Goal: Information Seeking & Learning: Learn about a topic

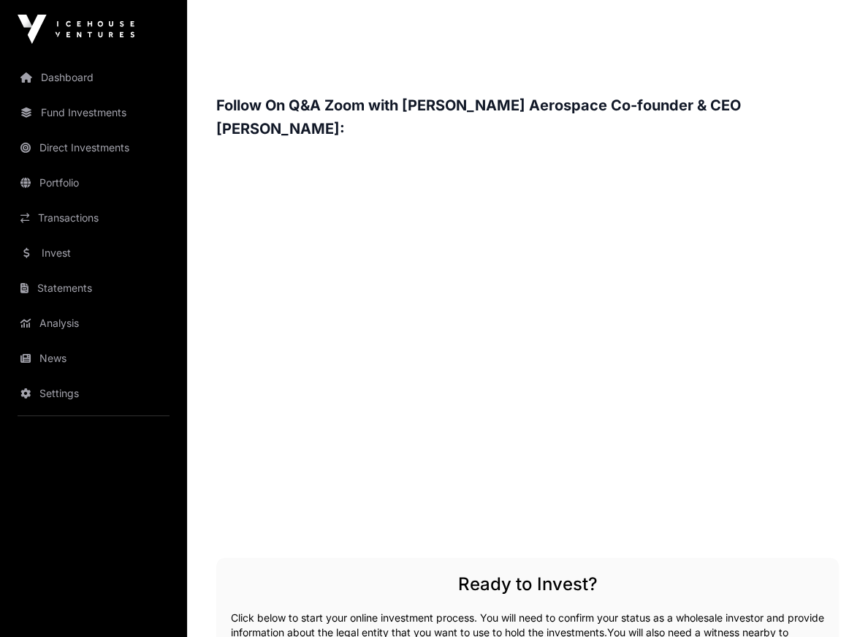
scroll to position [2099, 0]
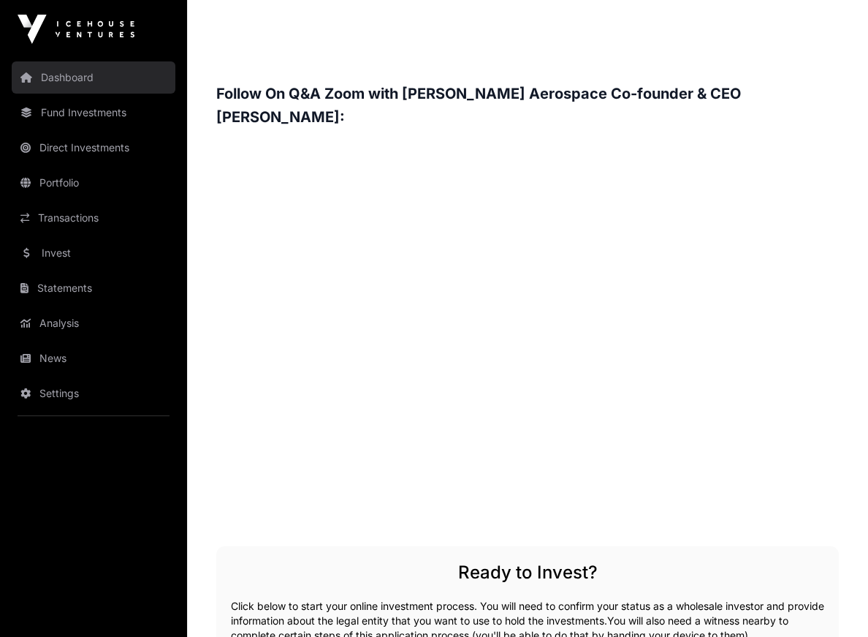
click at [75, 78] on link "Dashboard" at bounding box center [94, 77] width 164 height 32
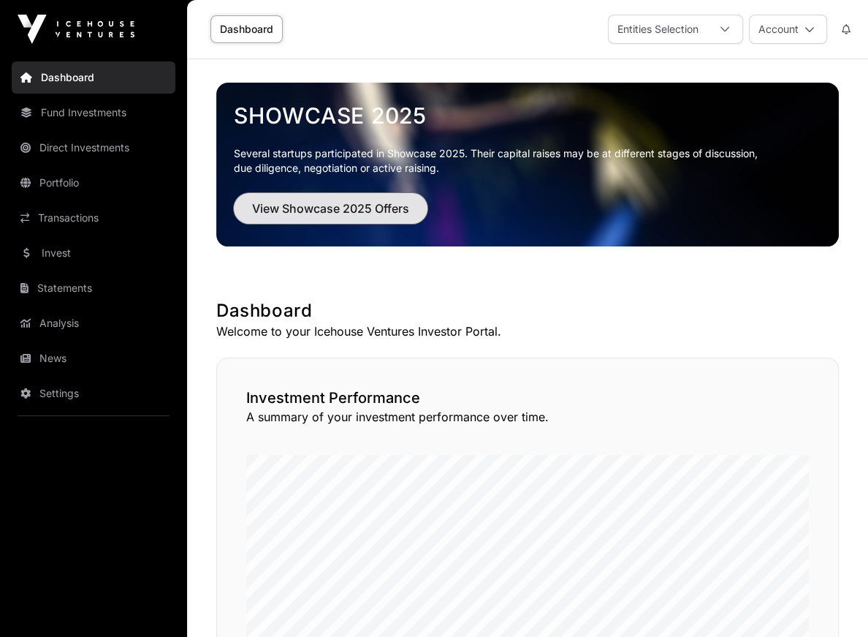
click at [382, 202] on span "View Showcase 2025 Offers" at bounding box center [330, 209] width 157 height 18
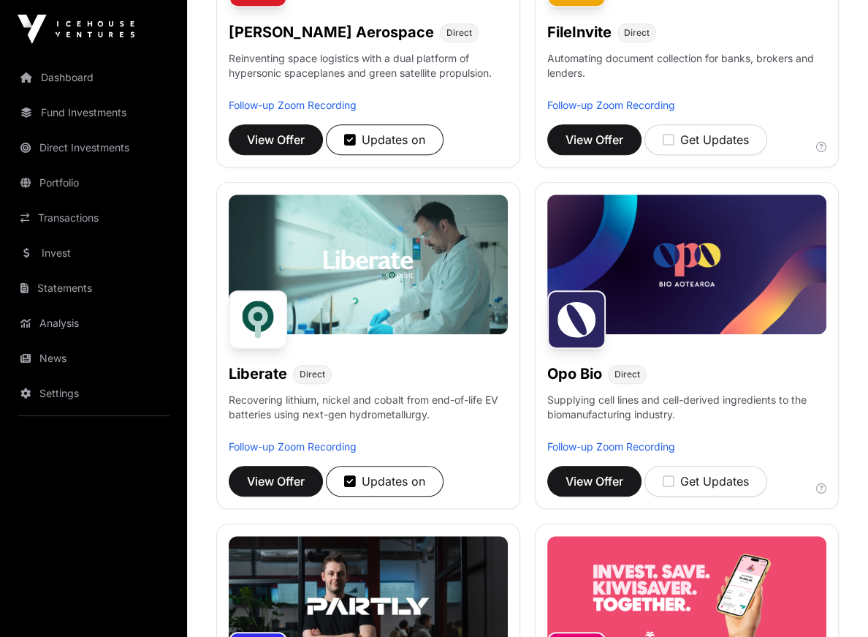
scroll to position [782, 0]
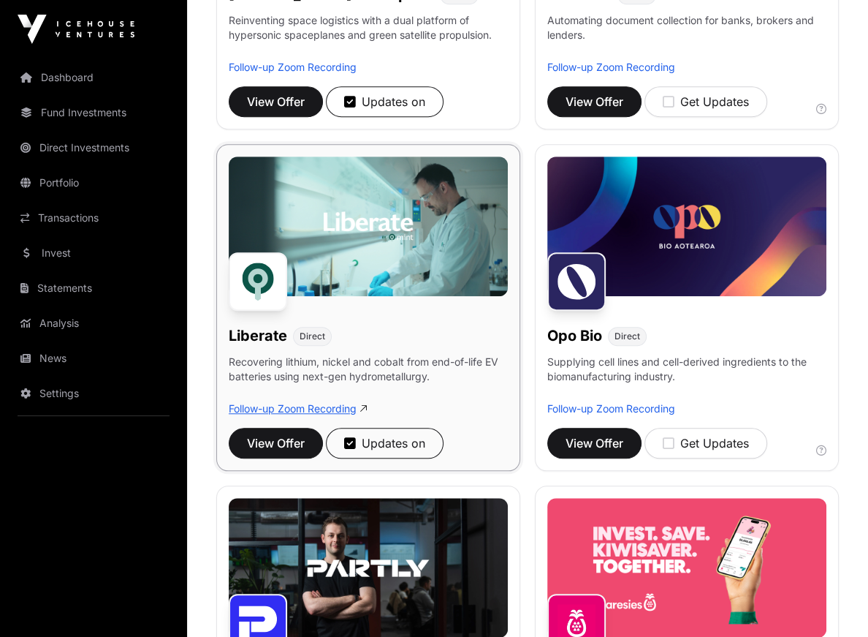
click at [333, 409] on link "Follow-up Zoom Recording" at bounding box center [293, 408] width 128 height 12
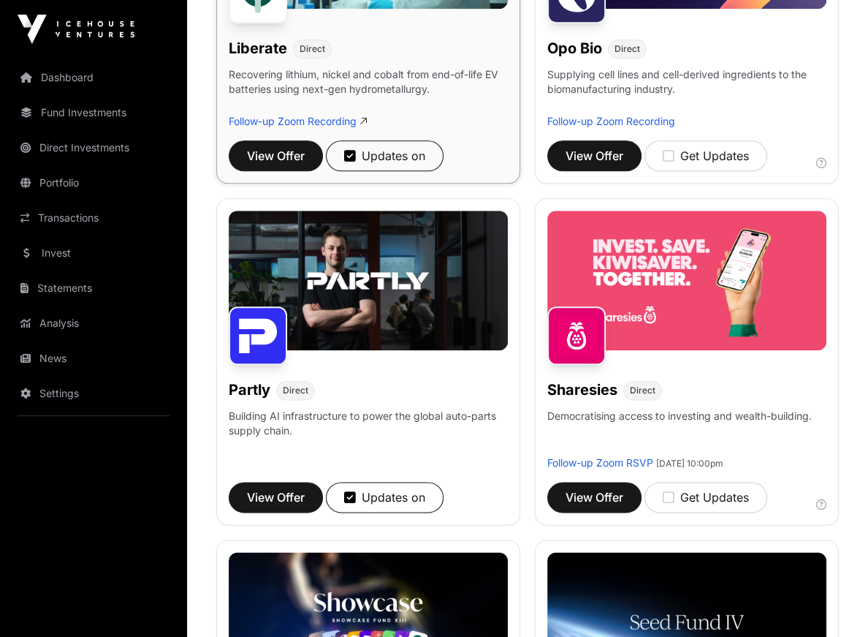
scroll to position [1102, 0]
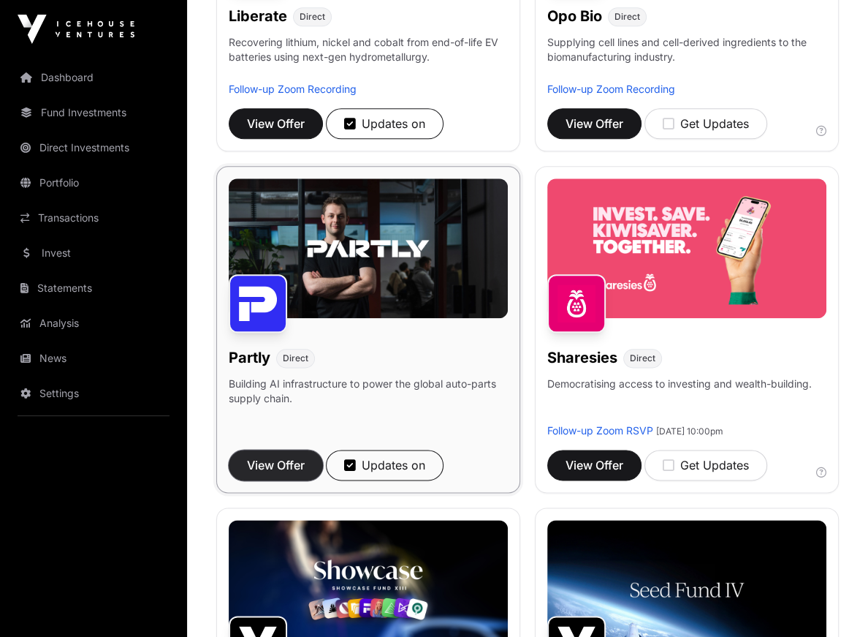
click at [271, 465] on span "View Offer" at bounding box center [276, 465] width 58 height 18
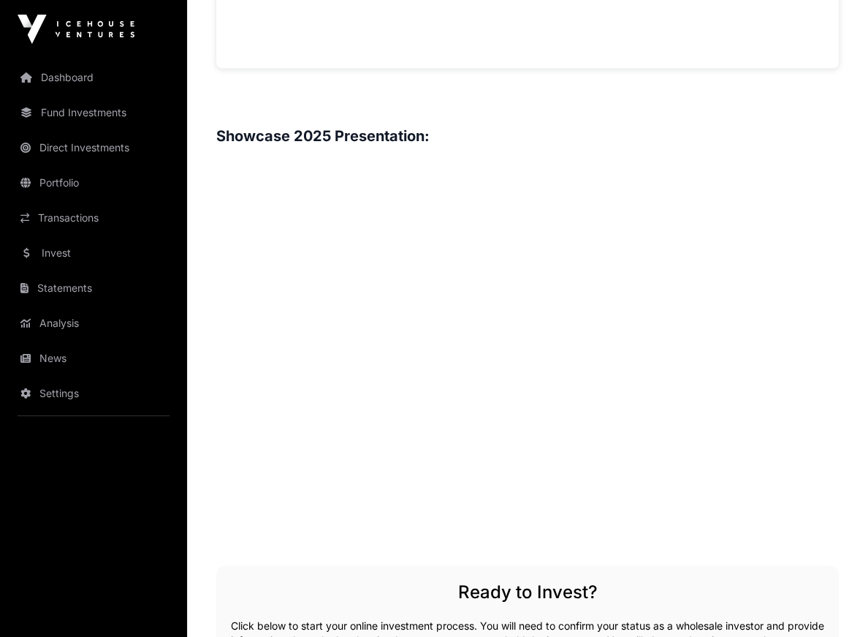
scroll to position [1822, 0]
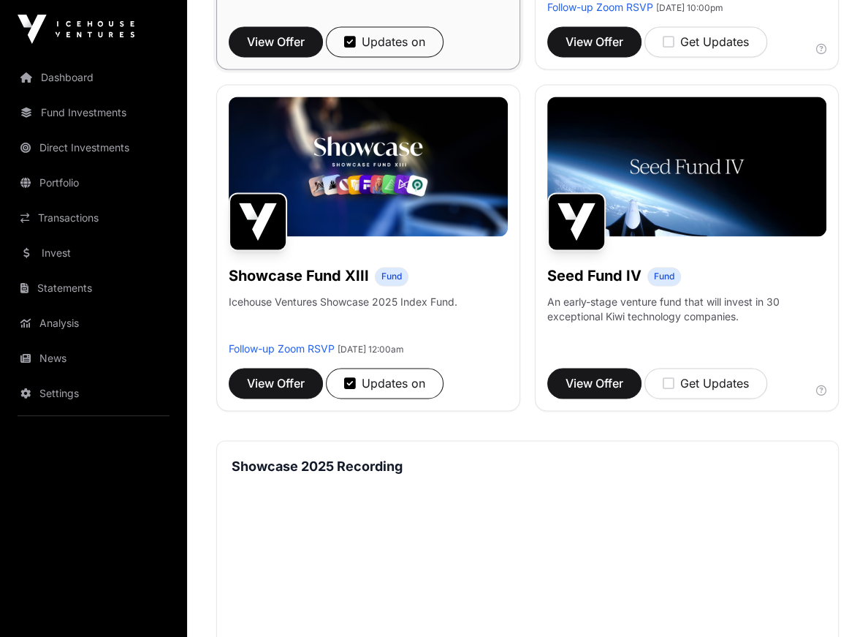
scroll to position [1526, 0]
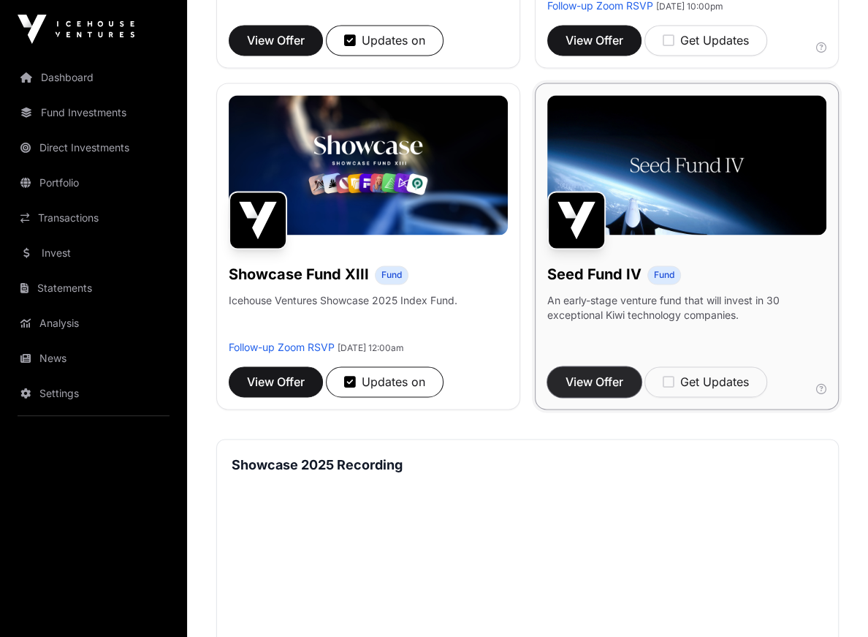
click at [575, 376] on span "View Offer" at bounding box center [595, 382] width 58 height 18
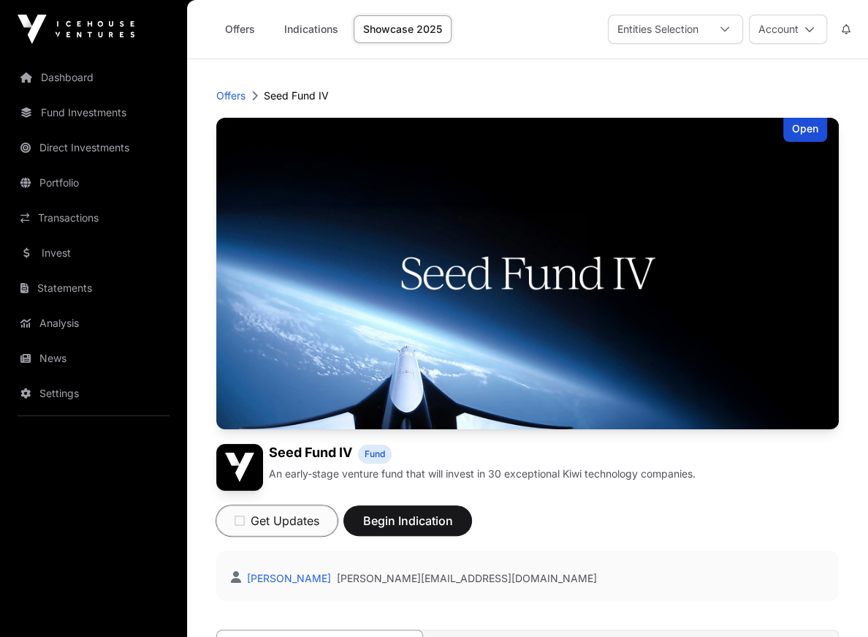
click at [284, 512] on button "Get Updates" at bounding box center [276, 520] width 121 height 31
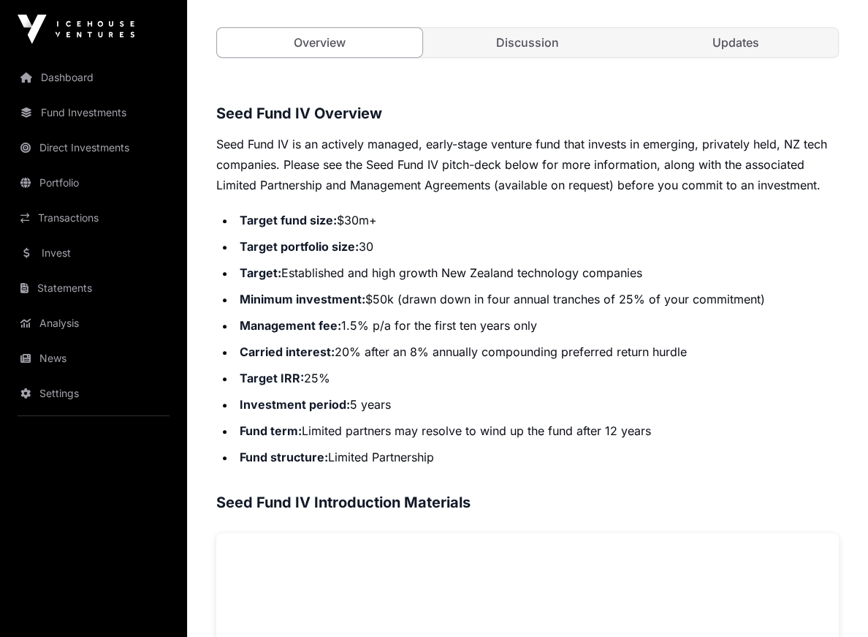
scroll to position [605, 0]
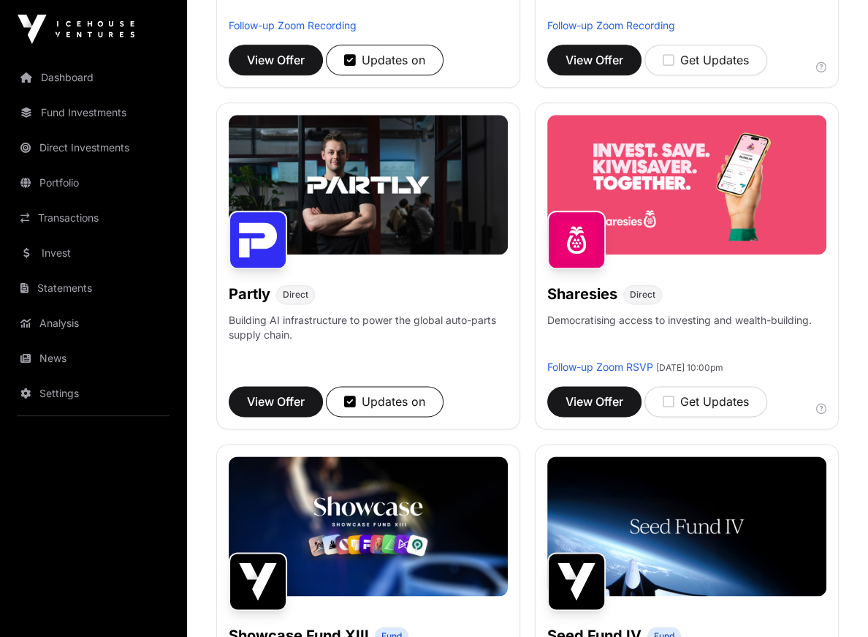
scroll to position [1153, 0]
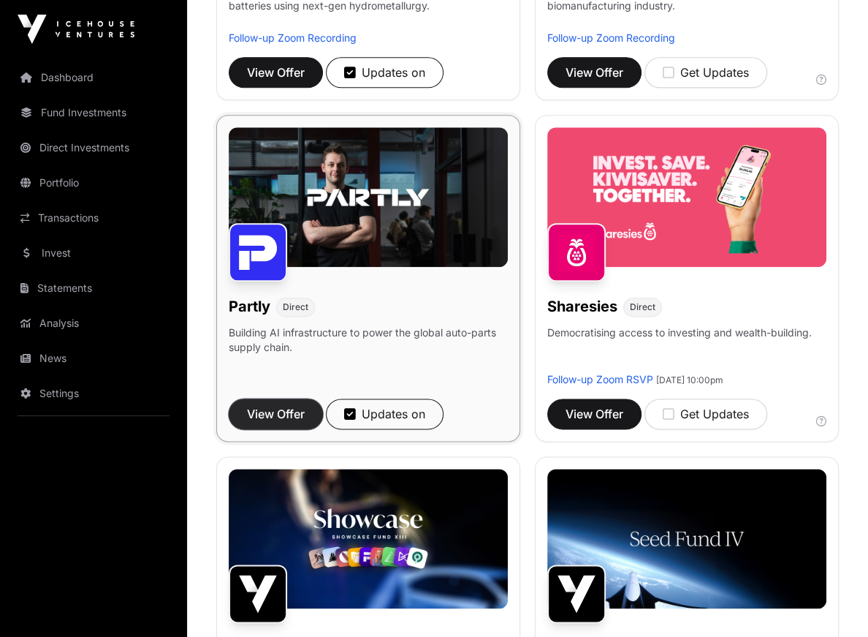
click at [284, 409] on span "View Offer" at bounding box center [276, 414] width 58 height 18
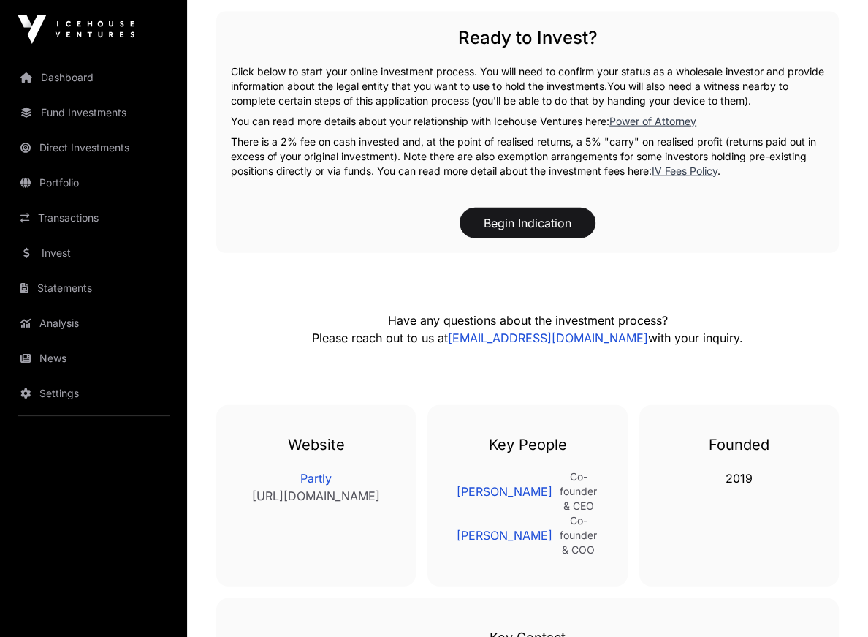
scroll to position [2373, 0]
